Goal: Navigation & Orientation: Find specific page/section

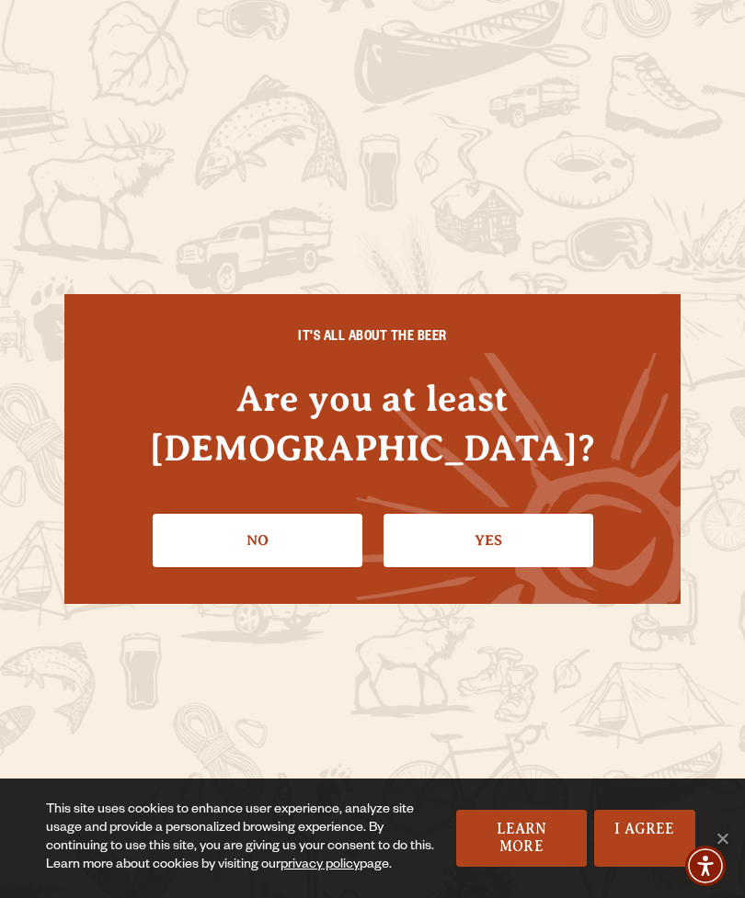
click at [486, 514] on link "Yes" at bounding box center [488, 540] width 210 height 53
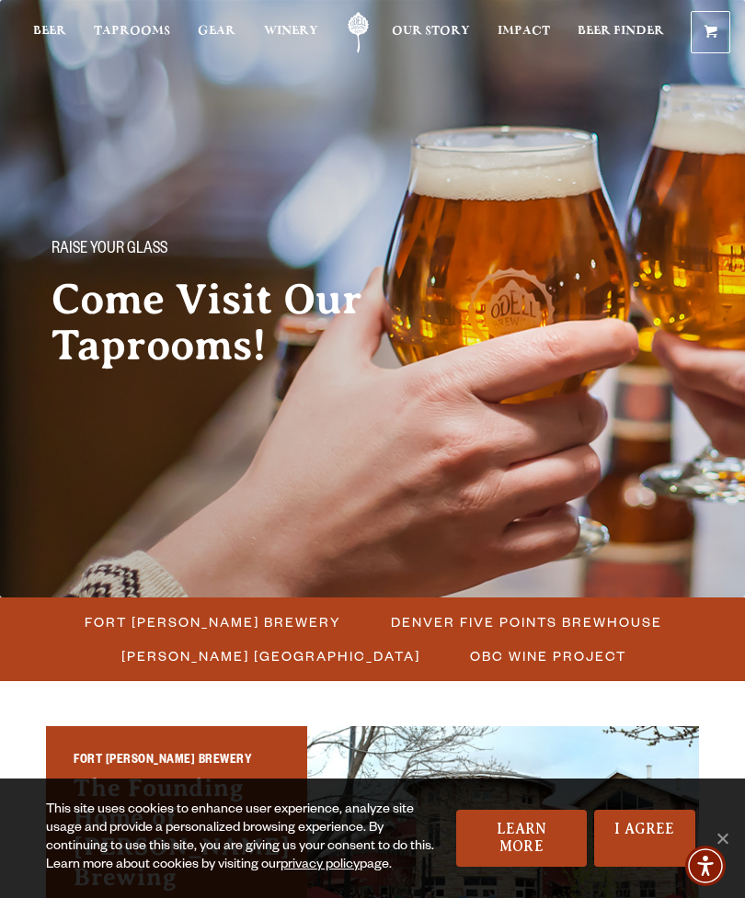
click at [730, 832] on span "Cookie Notice" at bounding box center [722, 838] width 18 height 18
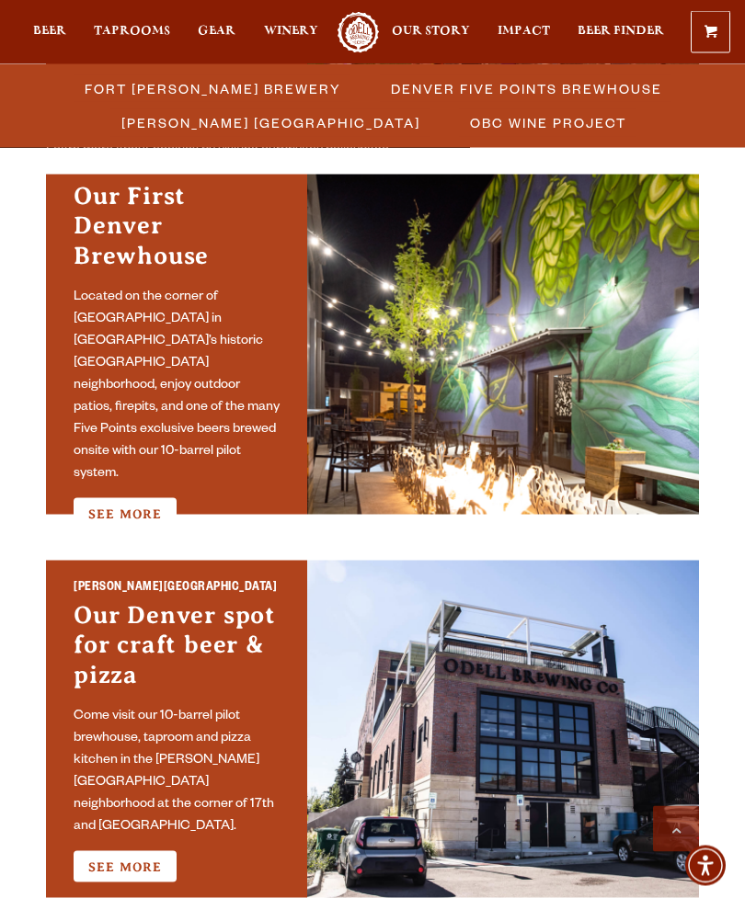
scroll to position [939, 0]
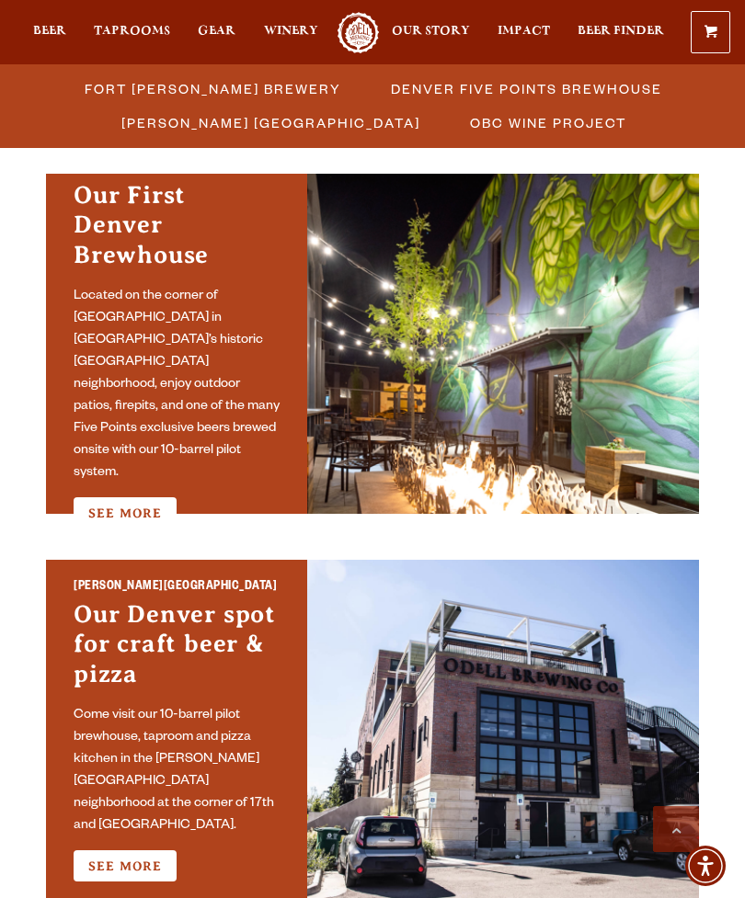
click at [119, 497] on link "See More" at bounding box center [125, 512] width 103 height 31
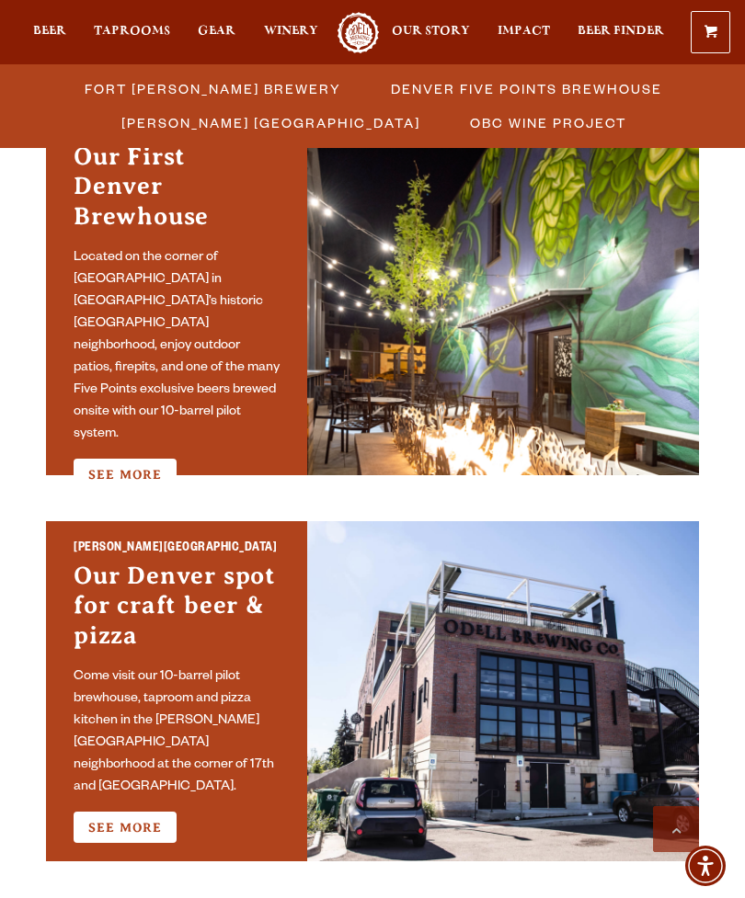
scroll to position [1038, 0]
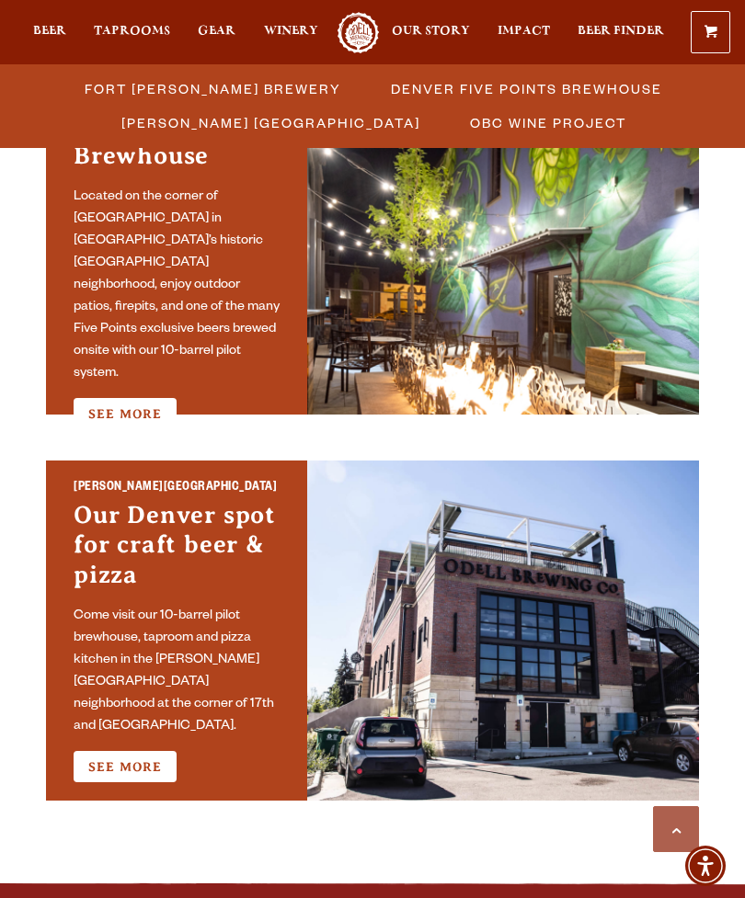
click at [125, 751] on link "See More" at bounding box center [125, 766] width 103 height 31
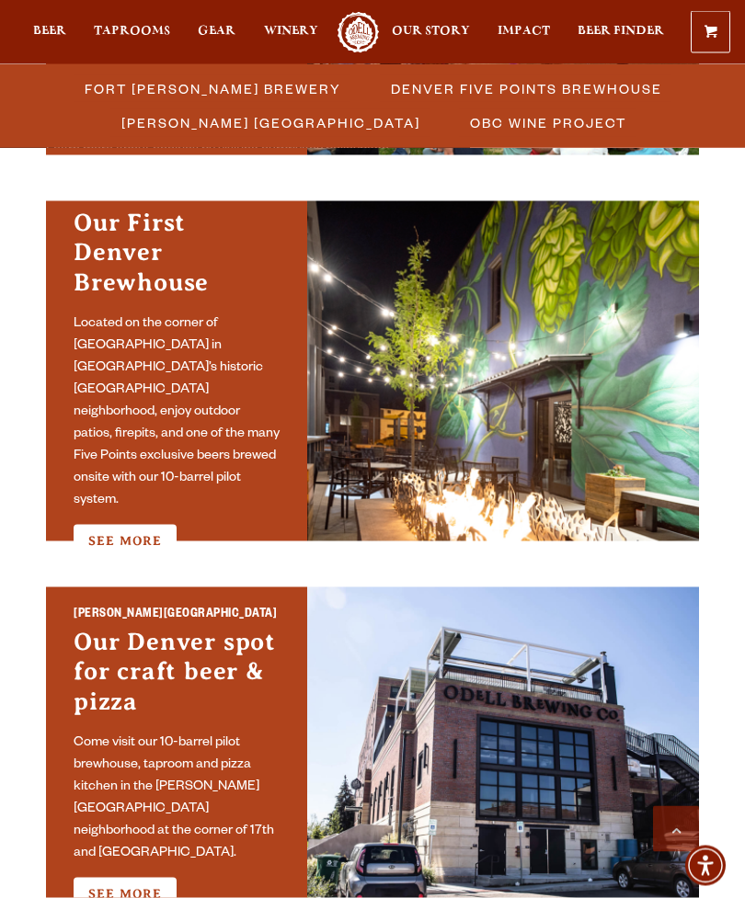
scroll to position [912, 0]
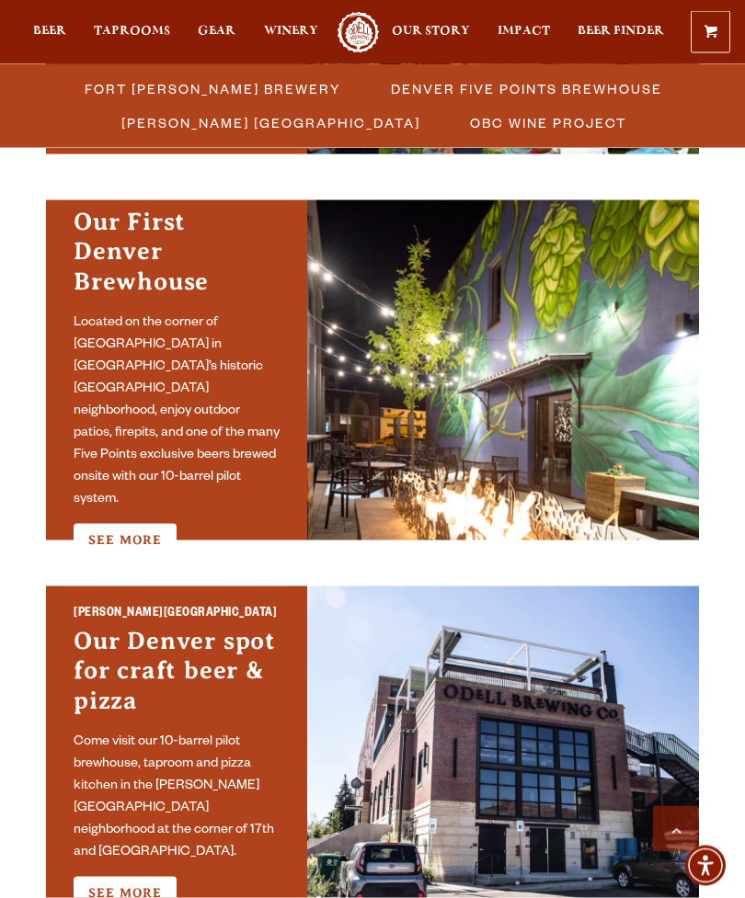
click at [154, 897] on div "Sloan’s Lake Brewhouse Our Denver spot for craft beer & pizza Come visit our 10…" at bounding box center [176, 757] width 261 height 340
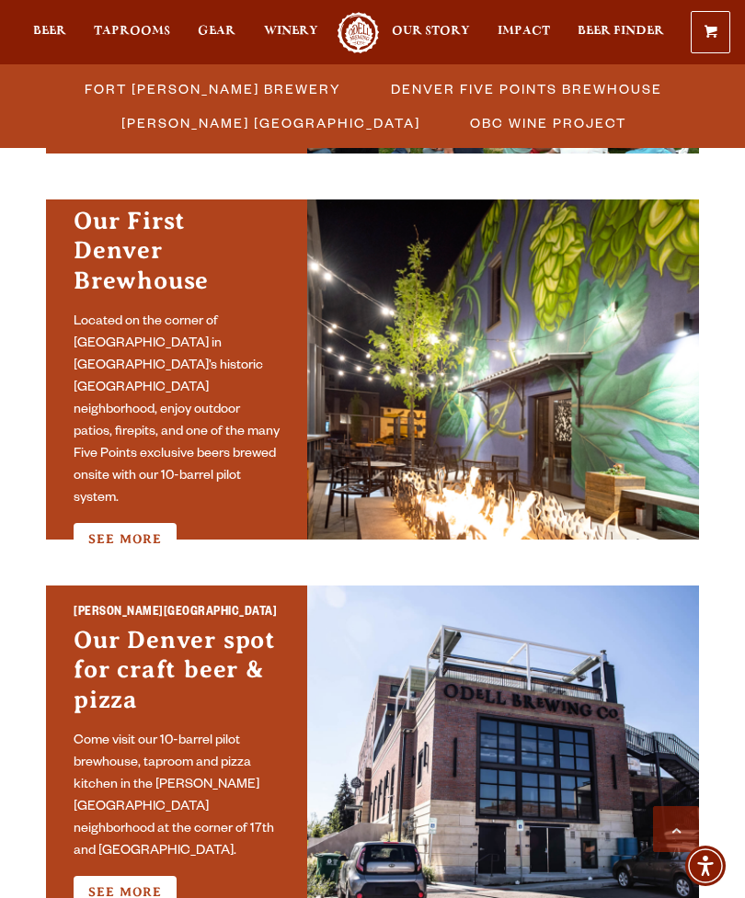
click at [130, 882] on link "See More" at bounding box center [125, 891] width 103 height 31
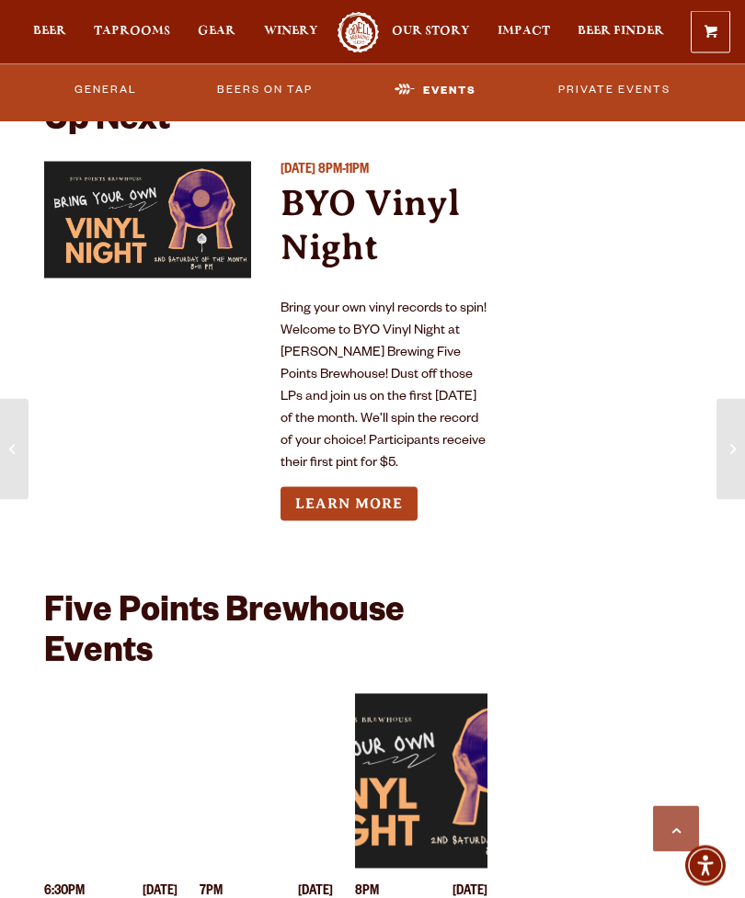
scroll to position [5290, 0]
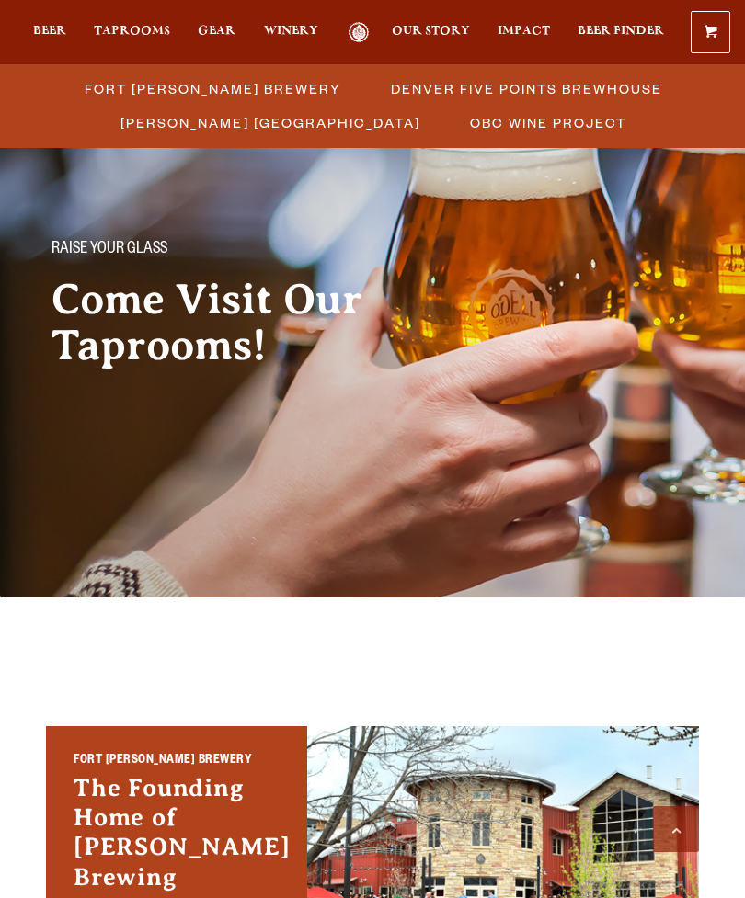
scroll to position [972, 0]
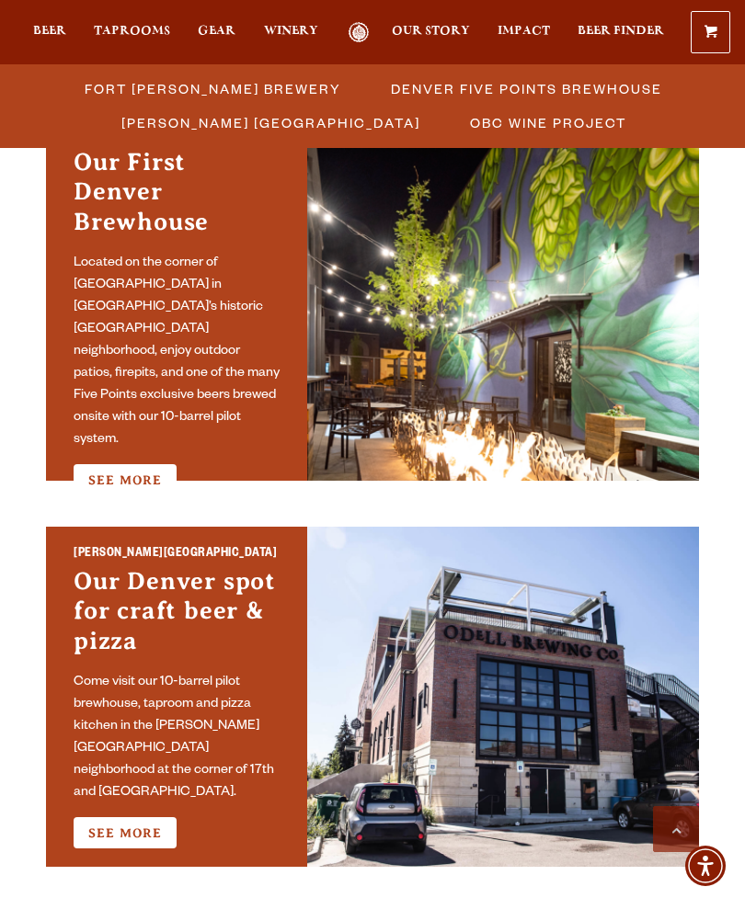
click at [135, 464] on link "See More" at bounding box center [125, 479] width 103 height 31
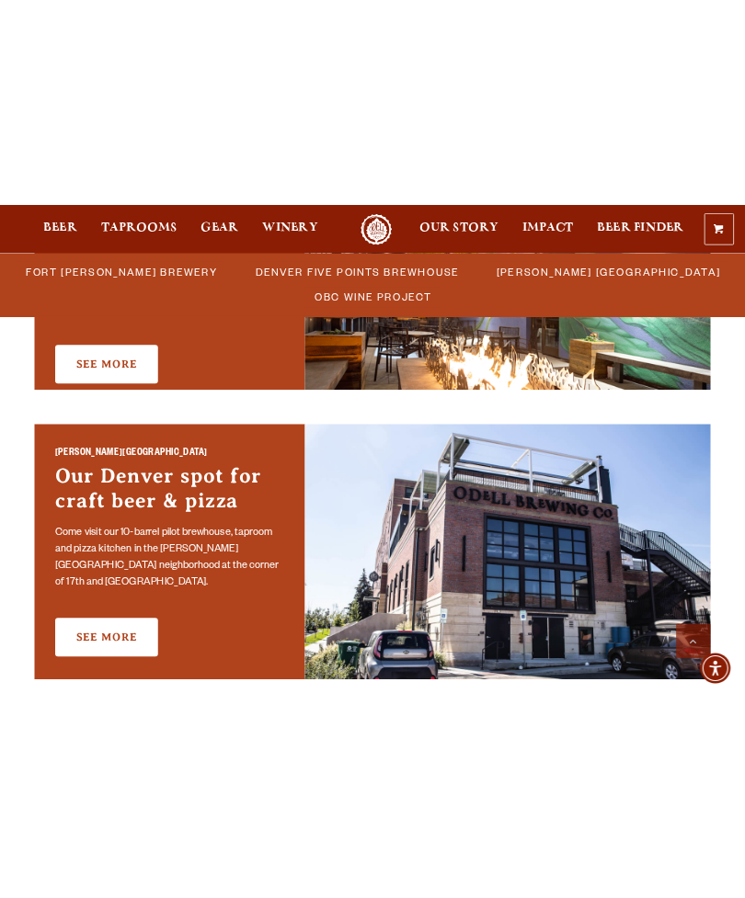
scroll to position [1082, 0]
